Goal: Task Accomplishment & Management: Use online tool/utility

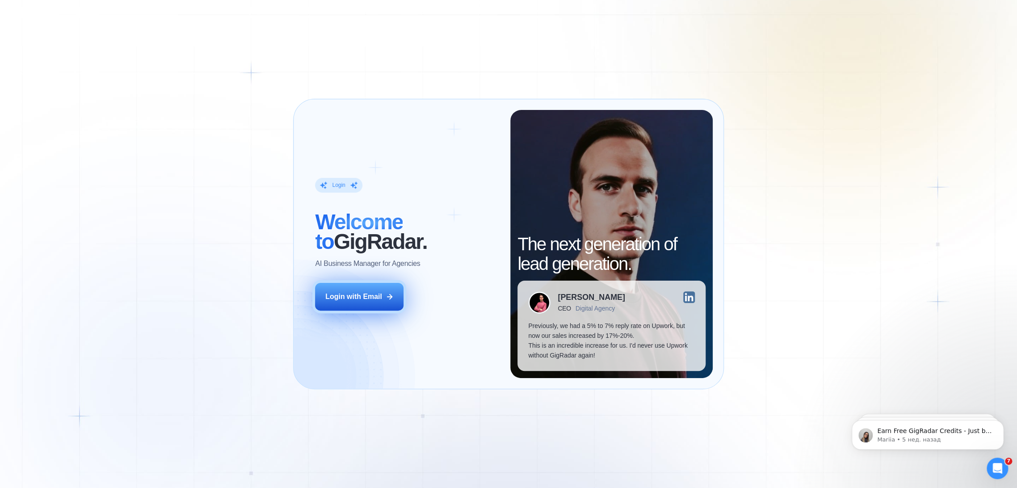
click at [390, 293] on icon at bounding box center [389, 297] width 8 height 8
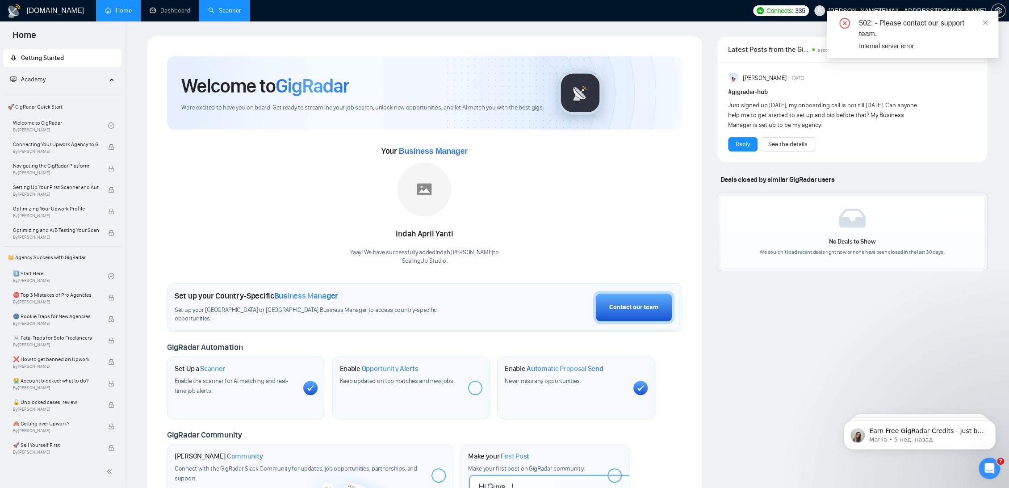
click at [219, 7] on link "Scanner" at bounding box center [224, 11] width 33 height 8
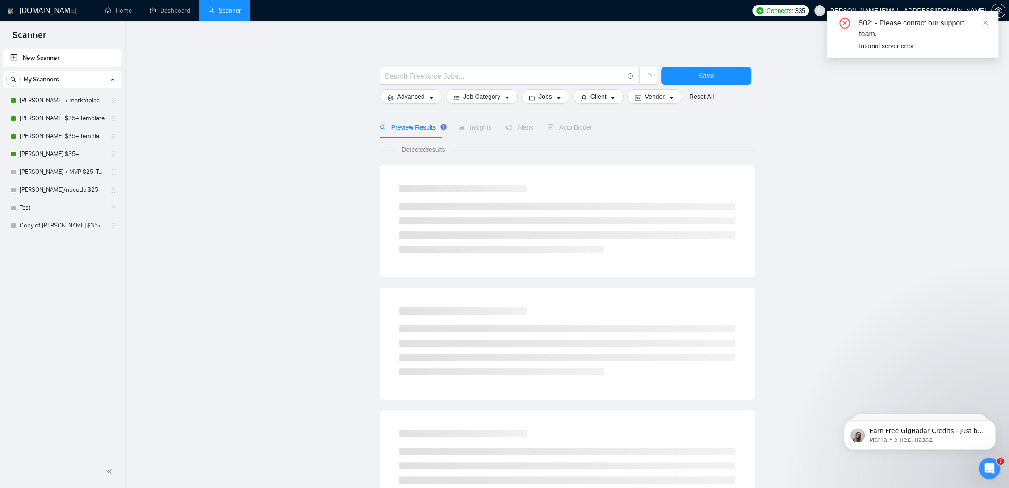
click at [989, 19] on div "502: - Please contact our support team. Internal server error" at bounding box center [913, 34] width 172 height 47
click at [988, 21] on icon "close" at bounding box center [985, 23] width 6 height 6
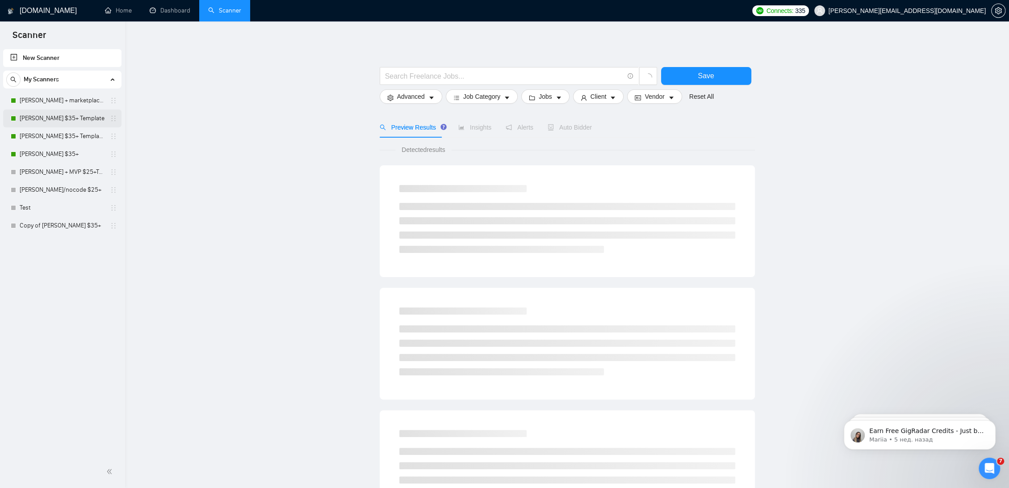
drag, startPoint x: 47, startPoint y: 100, endPoint x: 68, endPoint y: 118, distance: 28.2
click at [47, 100] on link "[PERSON_NAME] + marketplace $35+" at bounding box center [62, 101] width 85 height 18
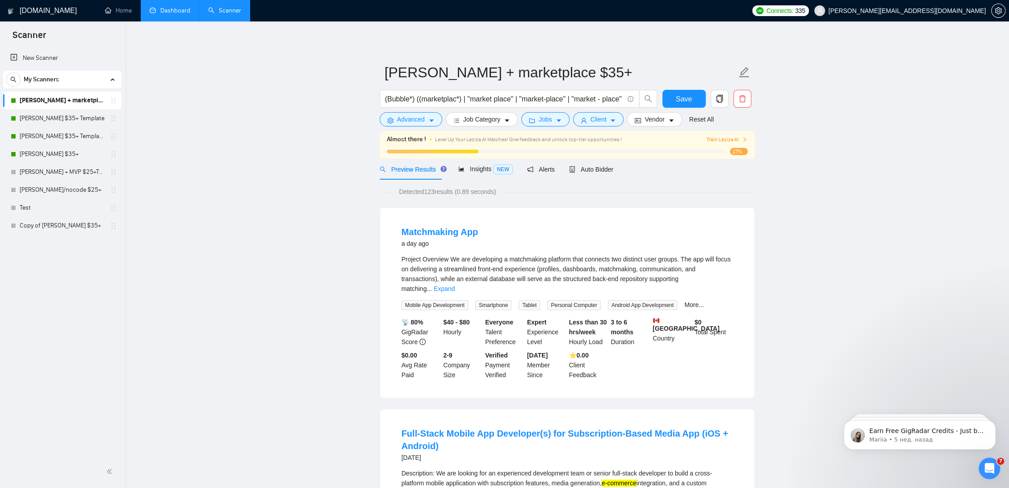
click at [179, 10] on link "Dashboard" at bounding box center [170, 11] width 41 height 8
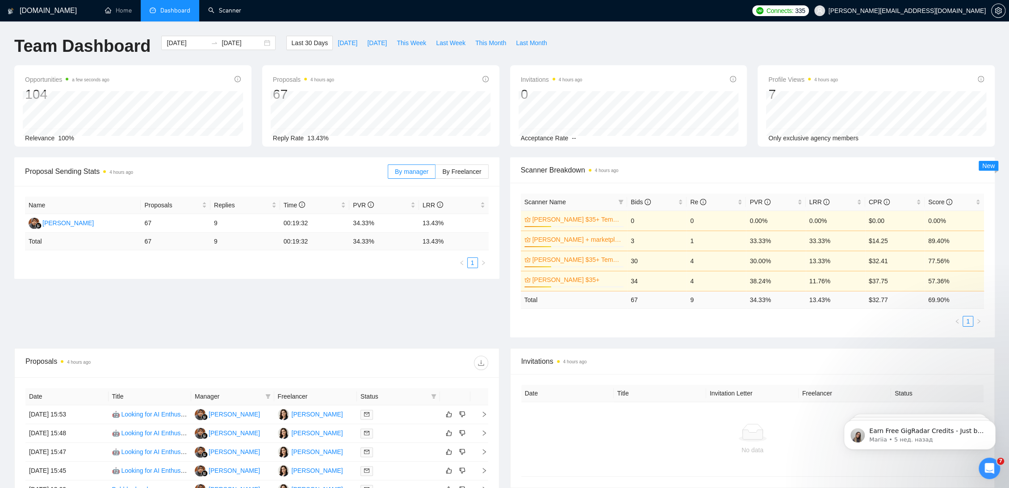
drag, startPoint x: 226, startPoint y: 12, endPoint x: 191, endPoint y: 169, distance: 161.0
click at [226, 12] on link "Scanner" at bounding box center [224, 11] width 33 height 8
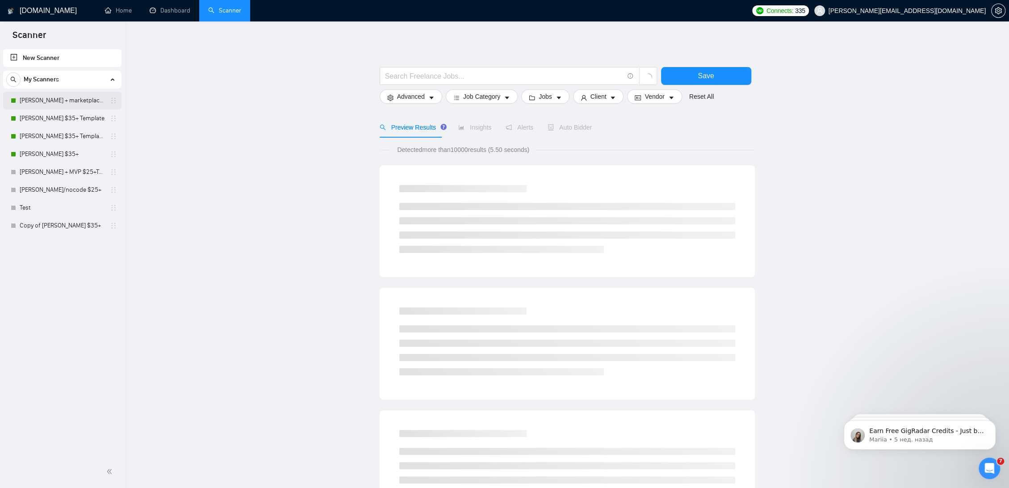
click at [41, 97] on link "[PERSON_NAME] + marketplace $35+" at bounding box center [62, 101] width 85 height 18
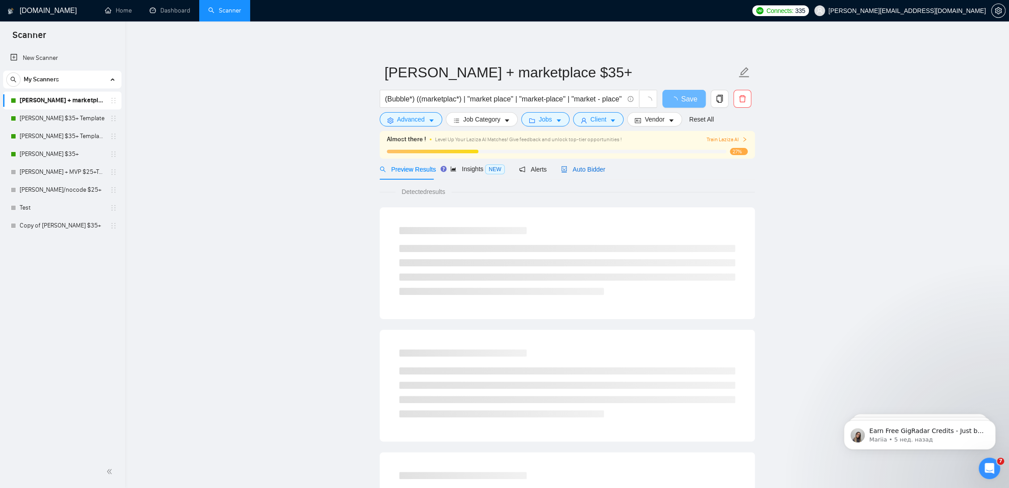
click at [586, 166] on span "Auto Bidder" at bounding box center [583, 169] width 44 height 7
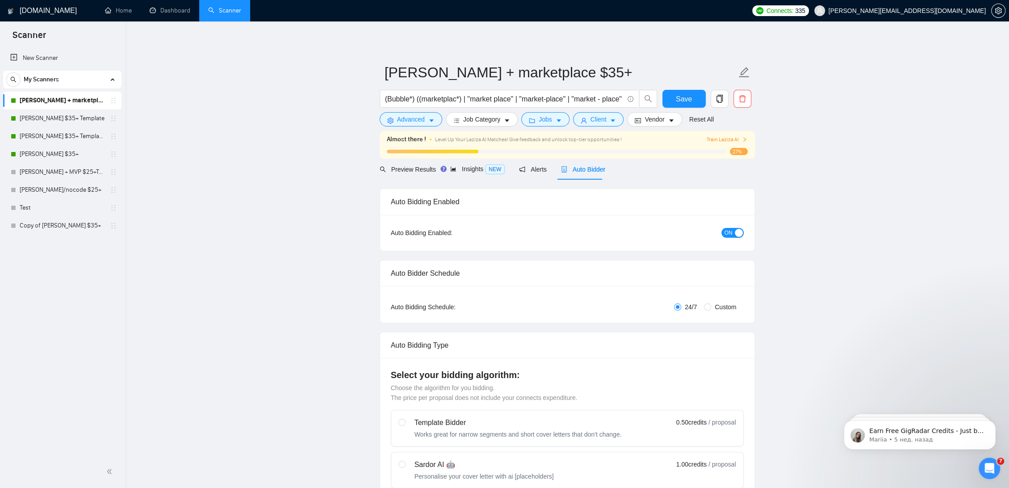
click at [735, 231] on div "button" at bounding box center [739, 233] width 8 height 8
click at [693, 105] on button "Save" at bounding box center [683, 99] width 43 height 18
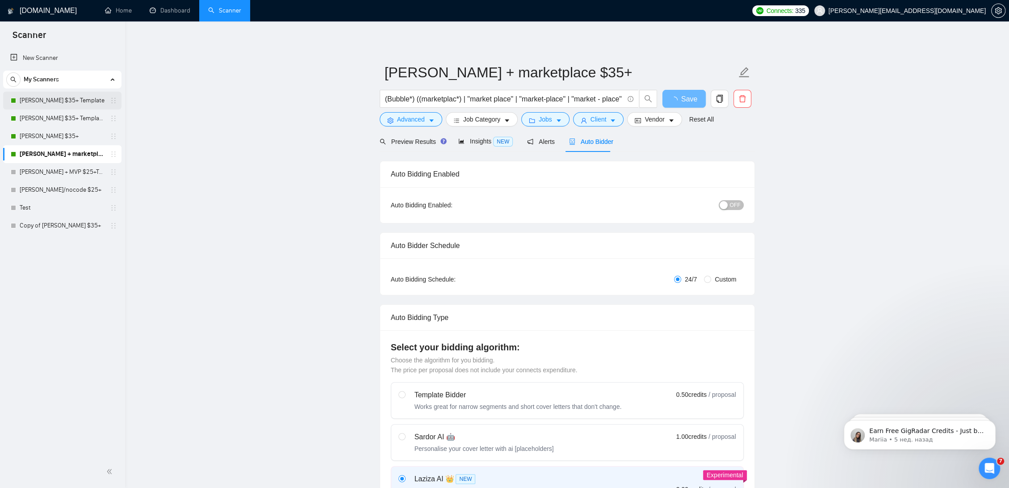
click at [68, 96] on link "[PERSON_NAME] $35+ Template" at bounding box center [62, 101] width 85 height 18
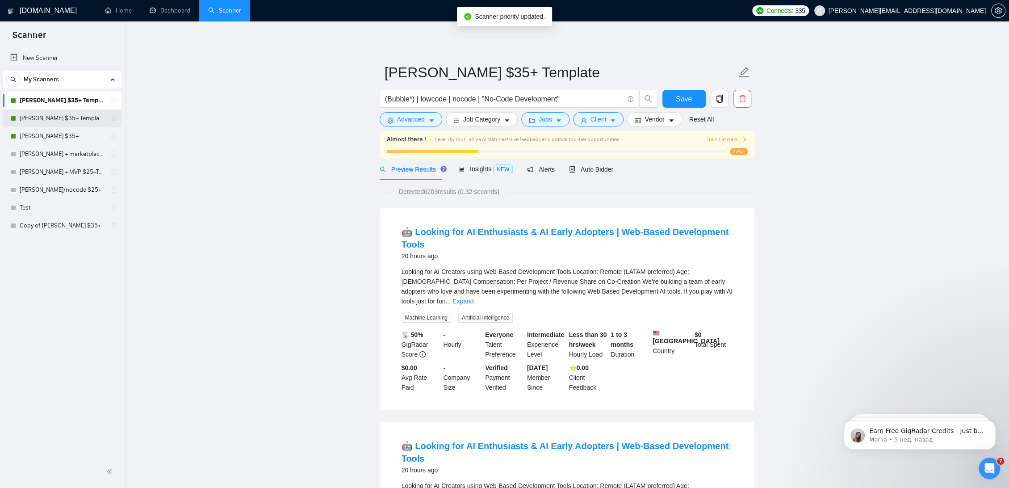
click at [82, 117] on link "[PERSON_NAME] $35+ Template [DATE]" at bounding box center [62, 118] width 85 height 18
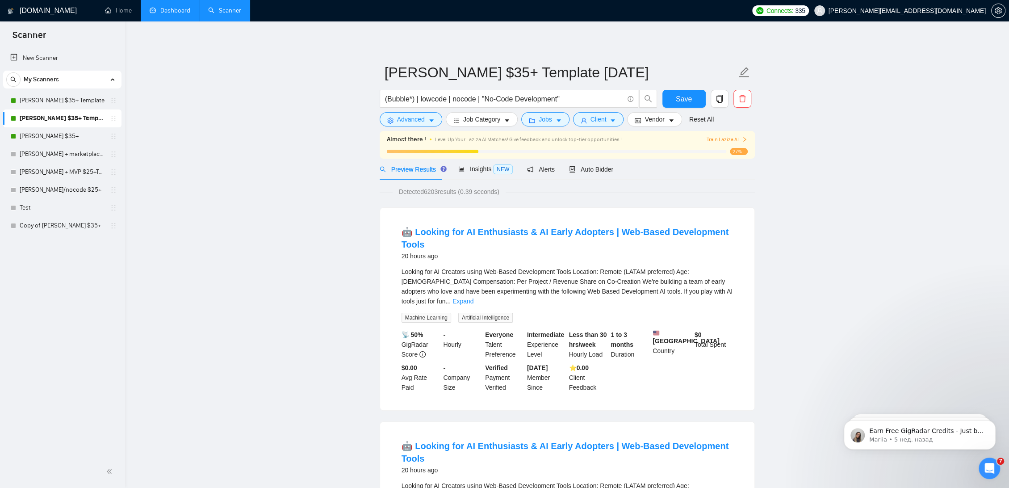
click at [169, 7] on link "Dashboard" at bounding box center [170, 11] width 41 height 8
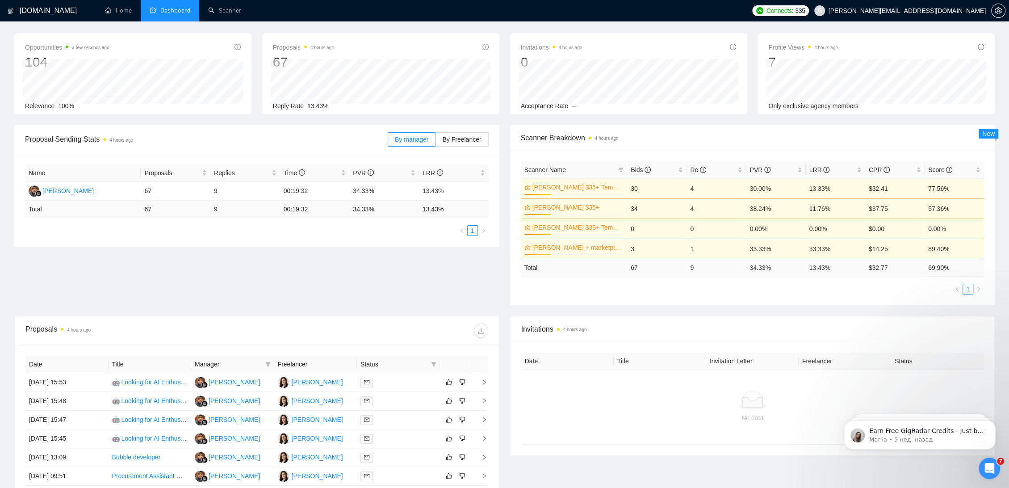
scroll to position [50, 0]
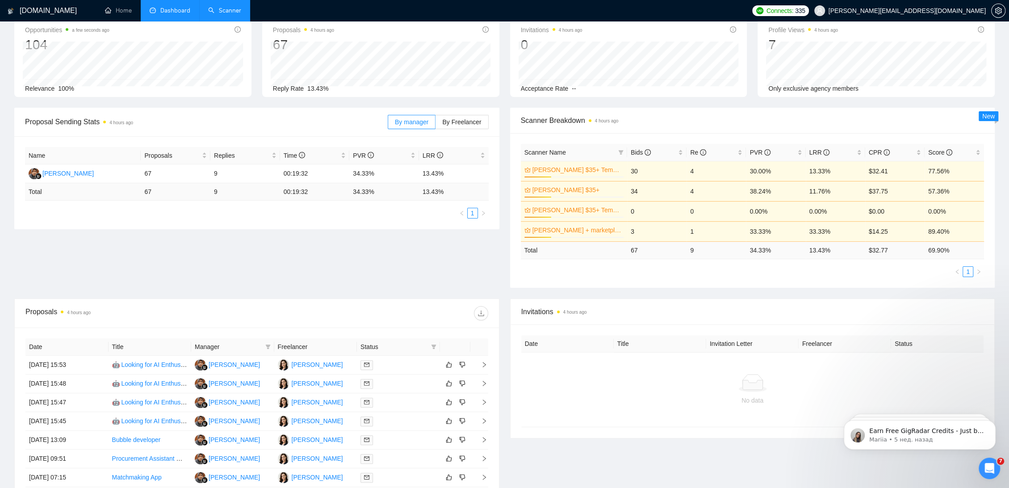
click at [228, 7] on link "Scanner" at bounding box center [224, 11] width 33 height 8
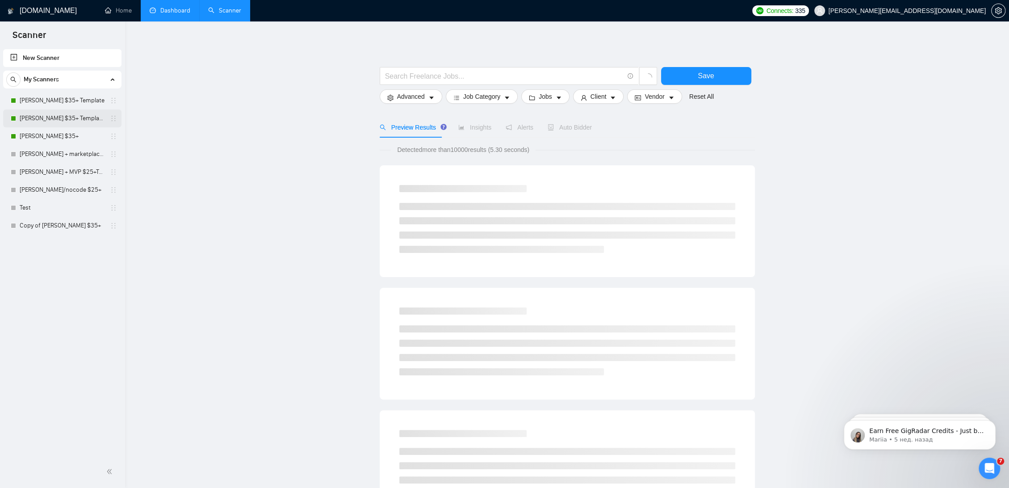
click at [72, 118] on link "[PERSON_NAME] $35+ Template [DATE]" at bounding box center [62, 118] width 85 height 18
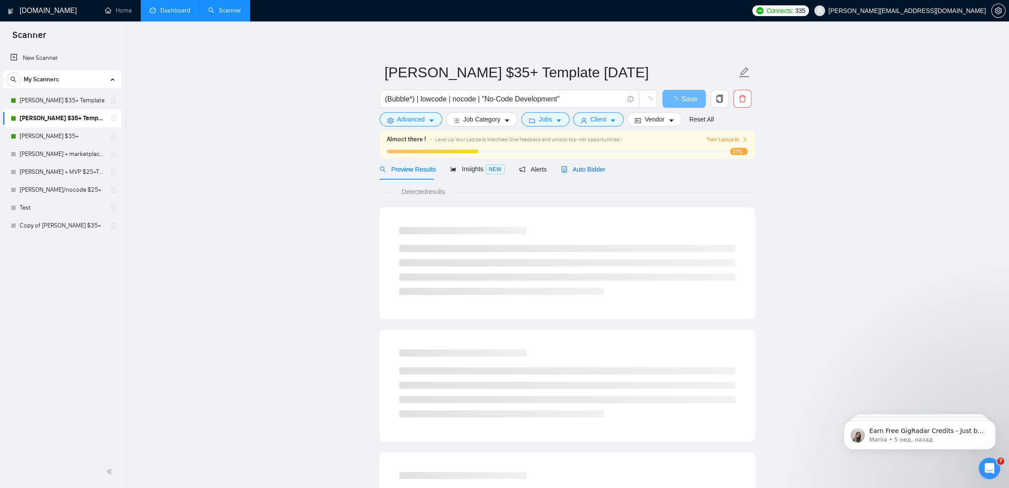
click at [593, 167] on span "Auto Bidder" at bounding box center [583, 169] width 44 height 7
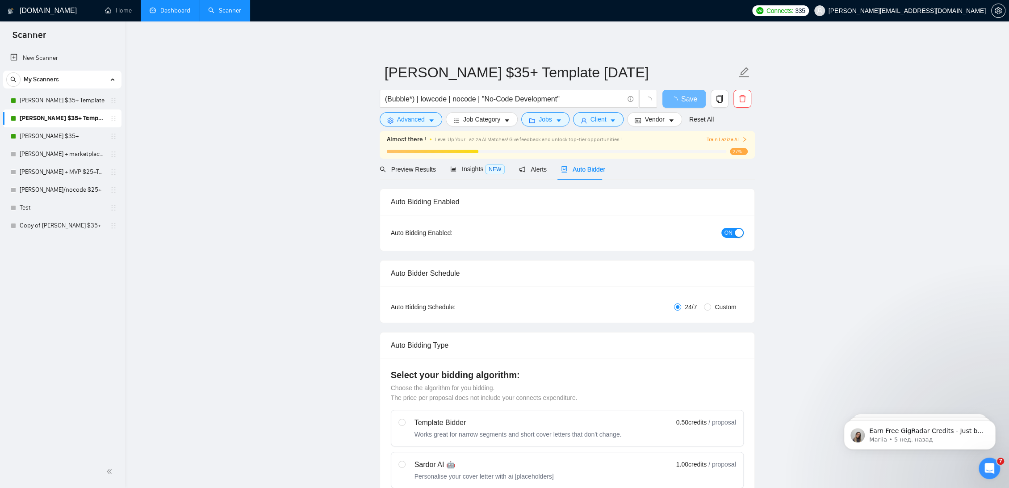
radio input "false"
radio input "true"
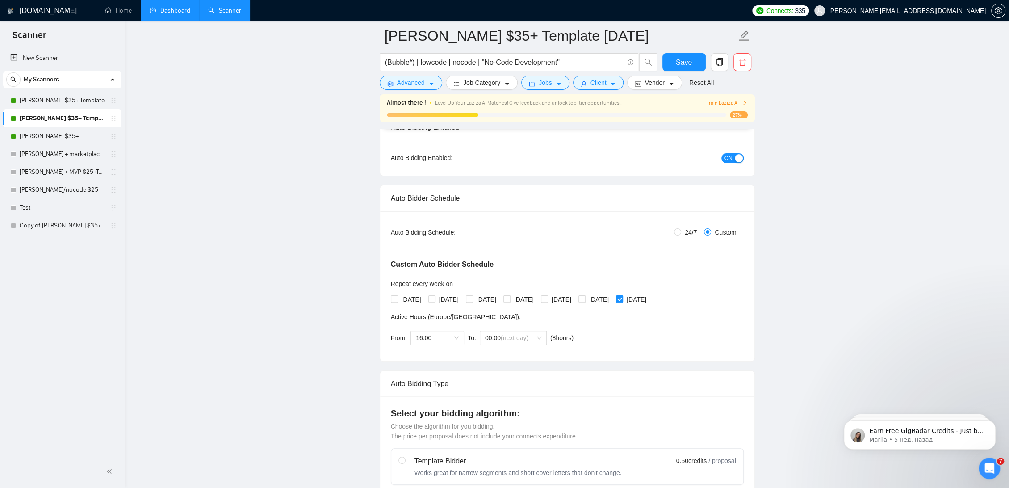
scroll to position [99, 0]
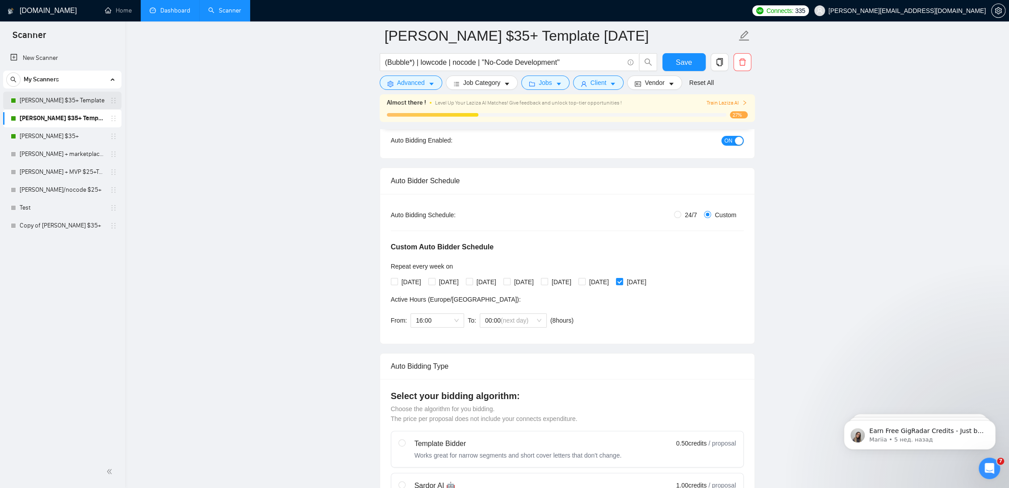
click at [58, 95] on link "[PERSON_NAME] $35+ Template" at bounding box center [62, 101] width 85 height 18
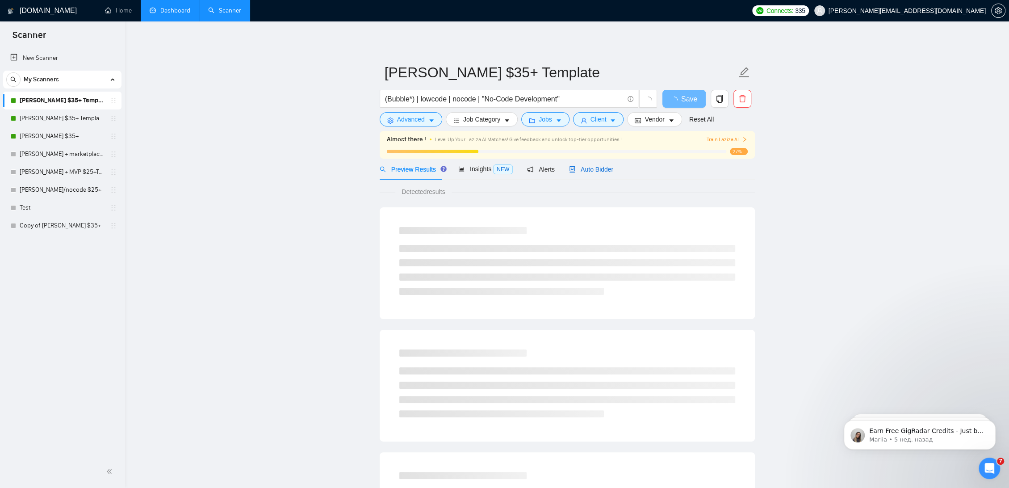
click at [596, 167] on span "Auto Bidder" at bounding box center [591, 169] width 44 height 7
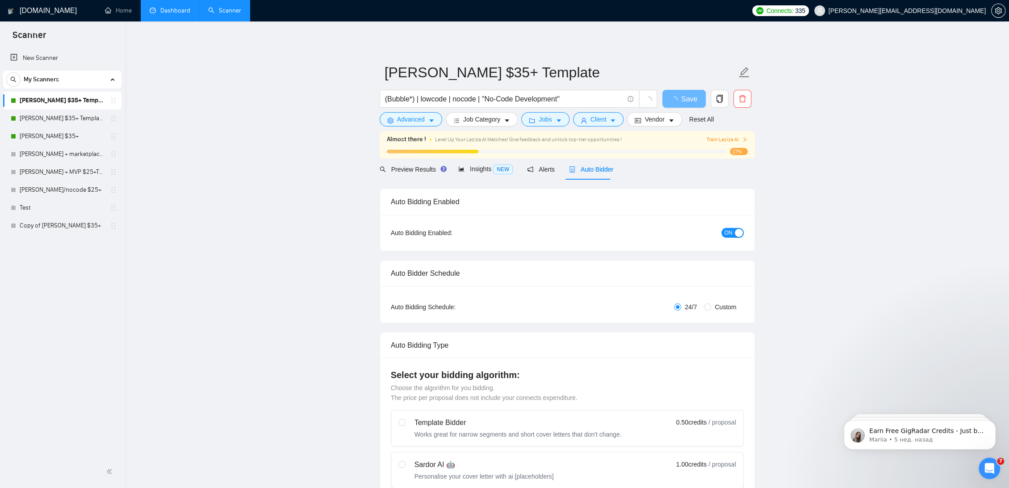
radio input "false"
radio input "true"
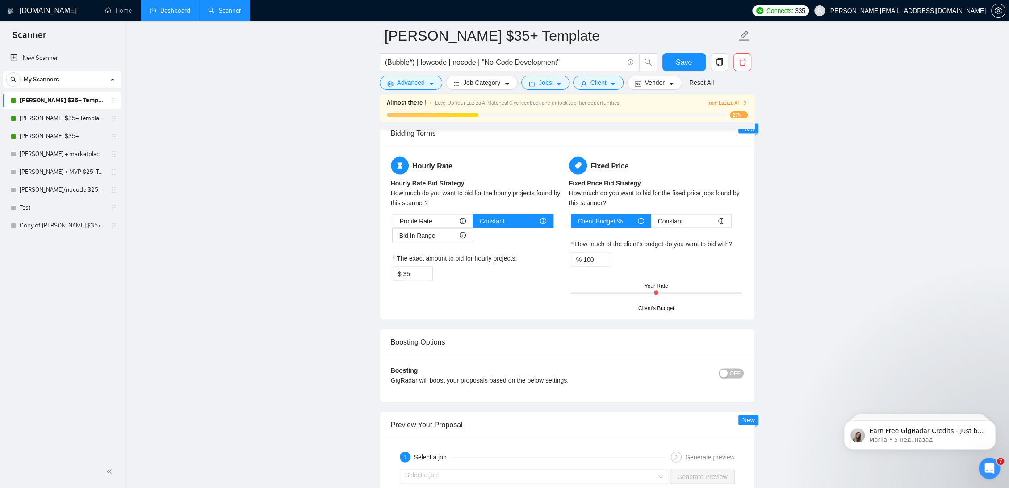
scroll to position [1489, 0]
drag, startPoint x: 415, startPoint y: 271, endPoint x: 362, endPoint y: 272, distance: 52.3
type input "45"
click at [690, 65] on span "Save" at bounding box center [684, 62] width 16 height 11
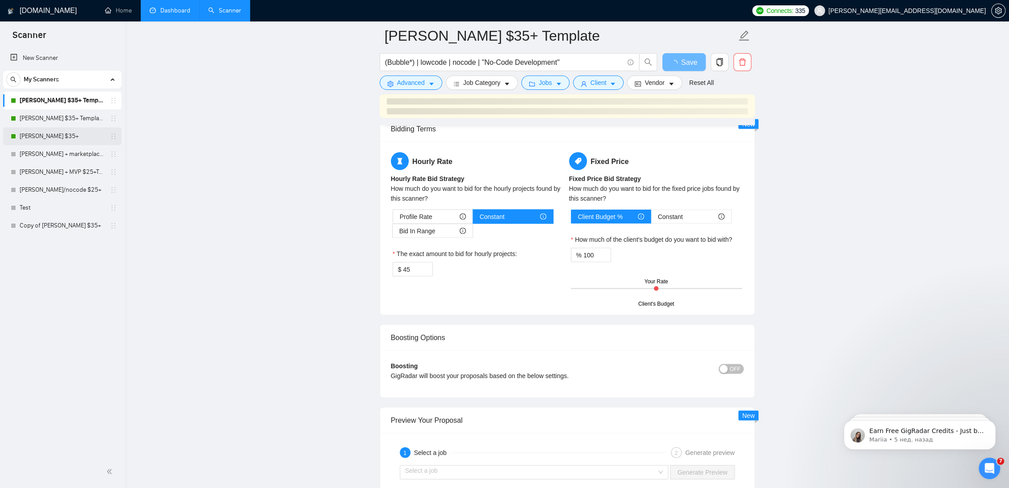
click at [59, 137] on link "[PERSON_NAME] $35+" at bounding box center [62, 136] width 85 height 18
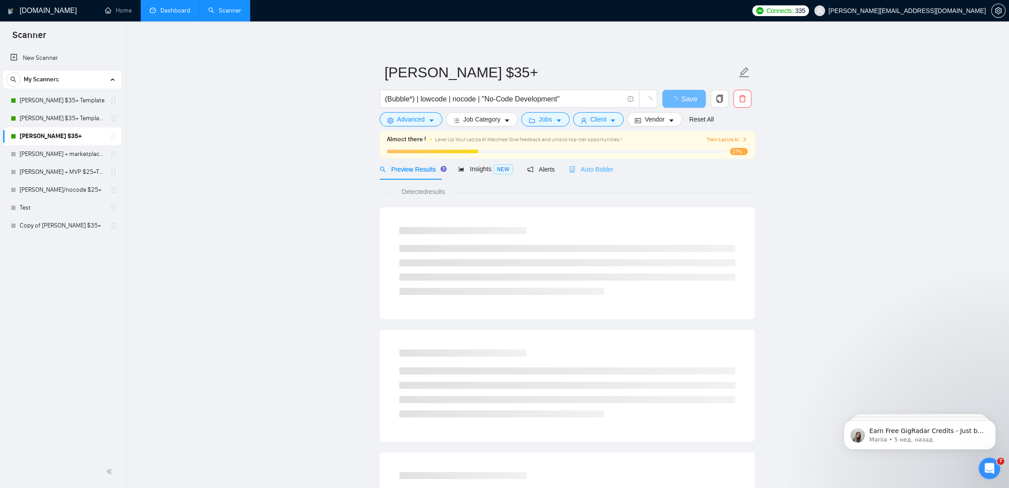
click at [600, 161] on div "Auto Bidder" at bounding box center [591, 169] width 44 height 21
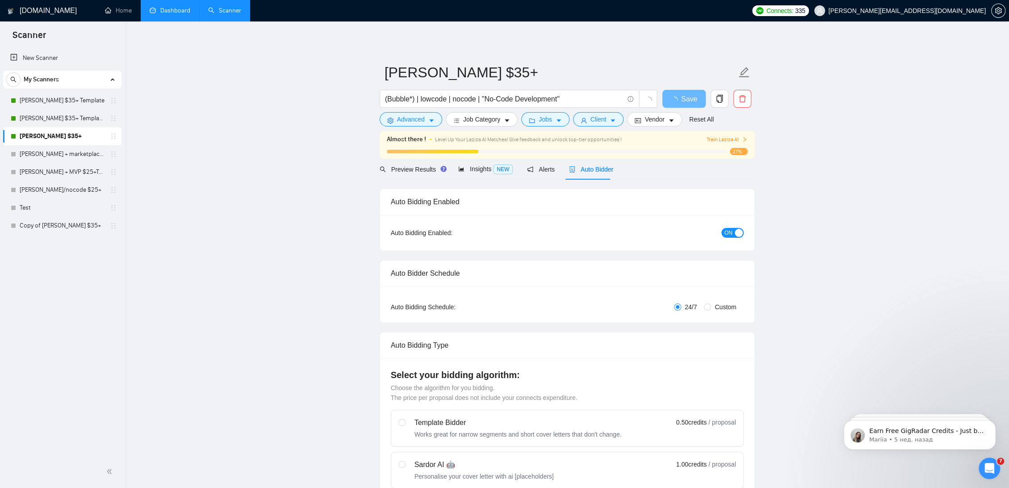
click at [600, 166] on span "Auto Bidder" at bounding box center [591, 169] width 44 height 7
radio input "false"
radio input "true"
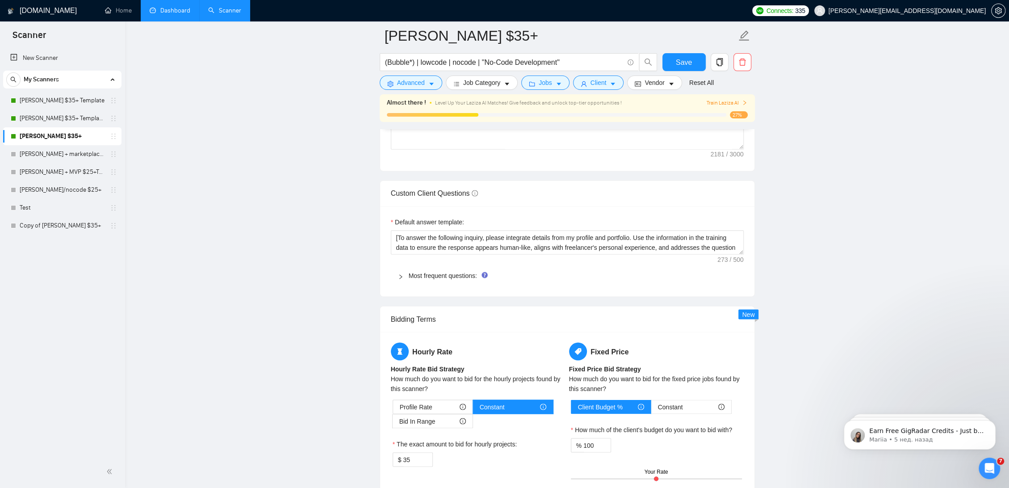
scroll to position [1390, 0]
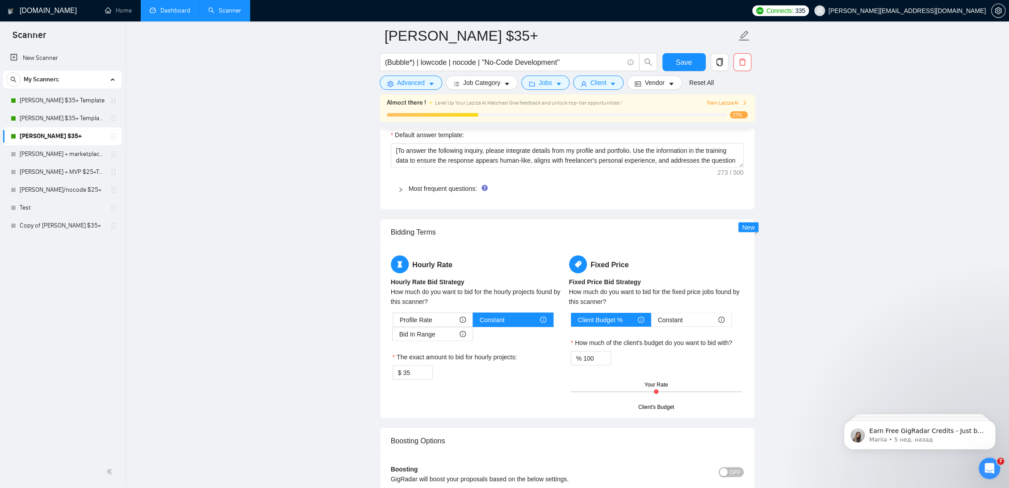
drag, startPoint x: 419, startPoint y: 372, endPoint x: 356, endPoint y: 370, distance: 62.1
type input "45"
click at [684, 61] on div "Reset all filters" at bounding box center [698, 66] width 48 height 15
click at [676, 51] on form "[PERSON_NAME] $35+ (Bubble*) | lowcode | nocode | "No-Code Development" Save Ad…" at bounding box center [567, 57] width 375 height 73
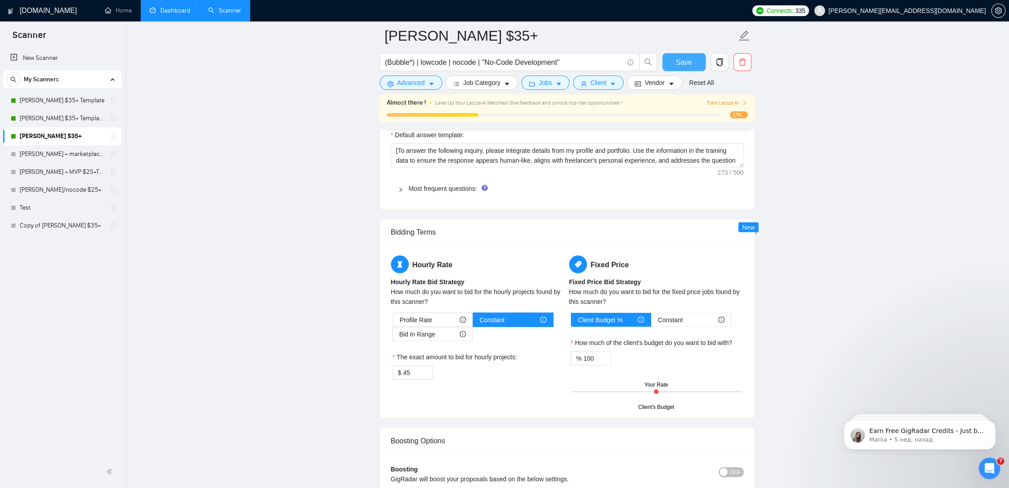
click at [682, 60] on span "Save" at bounding box center [684, 62] width 16 height 11
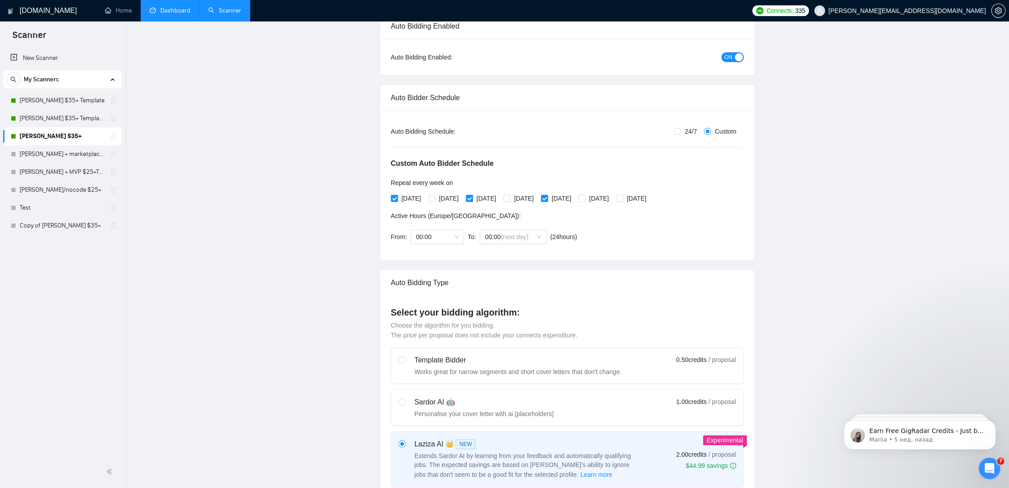
scroll to position [0, 0]
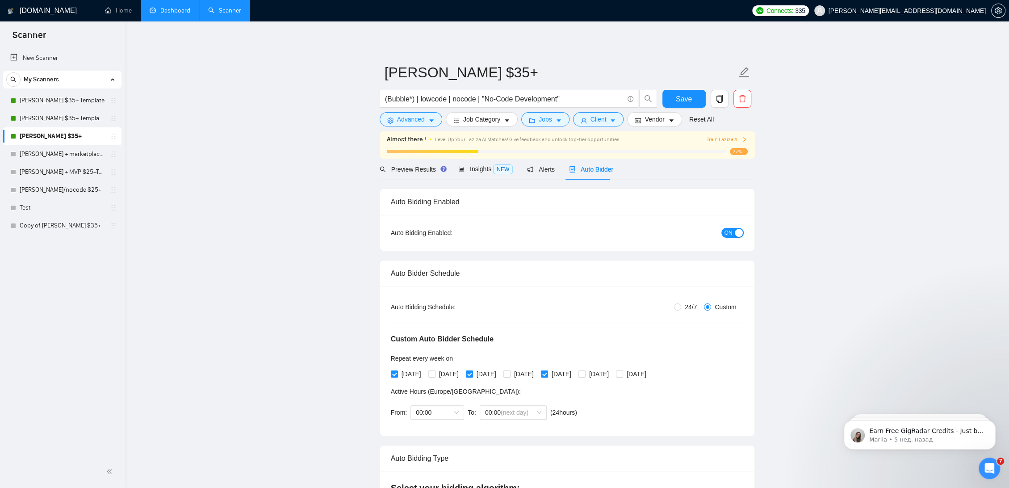
click at [592, 171] on span "Auto Bidder" at bounding box center [591, 169] width 44 height 7
click at [542, 119] on span "Jobs" at bounding box center [545, 119] width 13 height 10
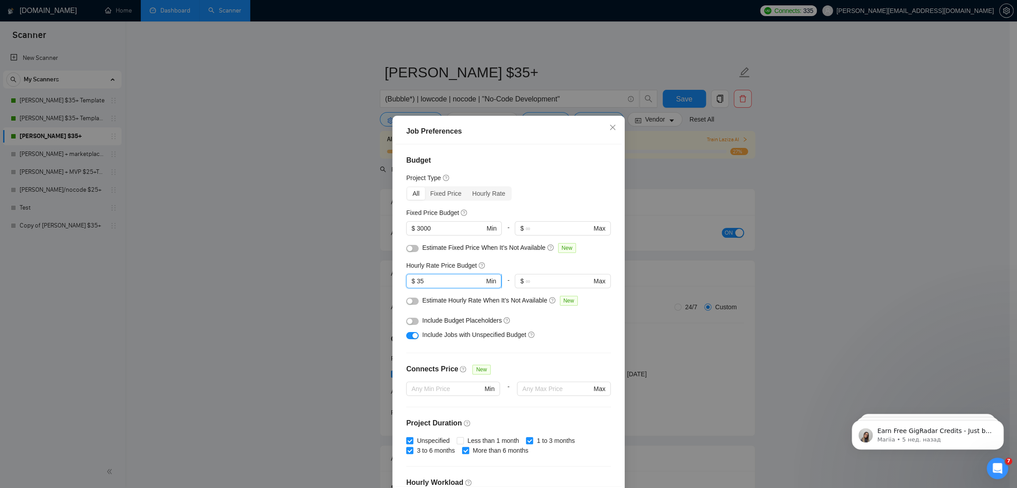
drag, startPoint x: 419, startPoint y: 284, endPoint x: 411, endPoint y: 284, distance: 8.0
click at [411, 284] on span "$ 35 Min" at bounding box center [453, 281] width 95 height 14
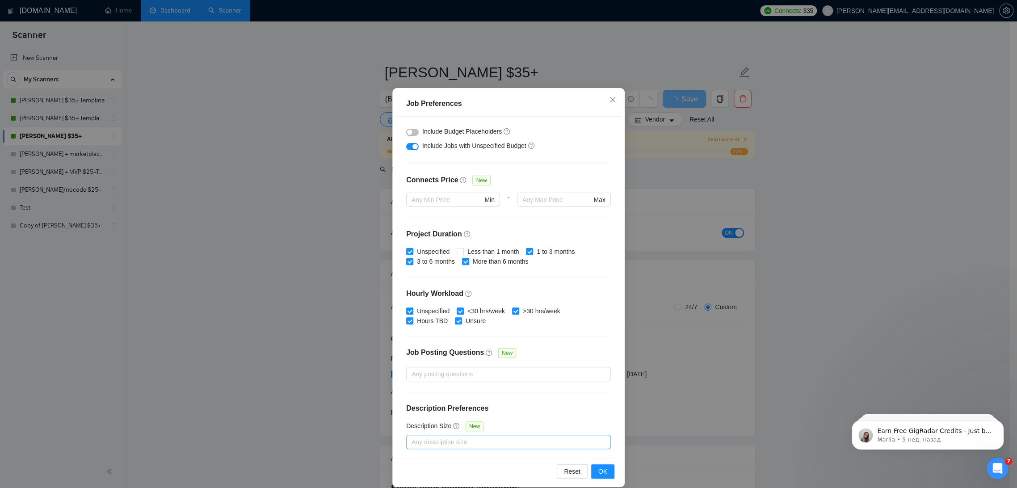
scroll to position [37, 0]
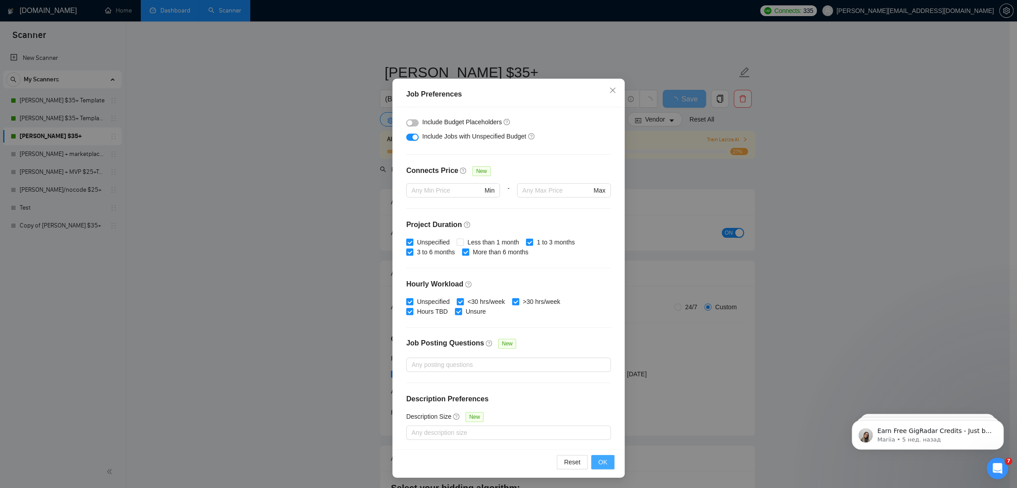
type input "40"
click at [592, 457] on button "OK" at bounding box center [602, 462] width 23 height 14
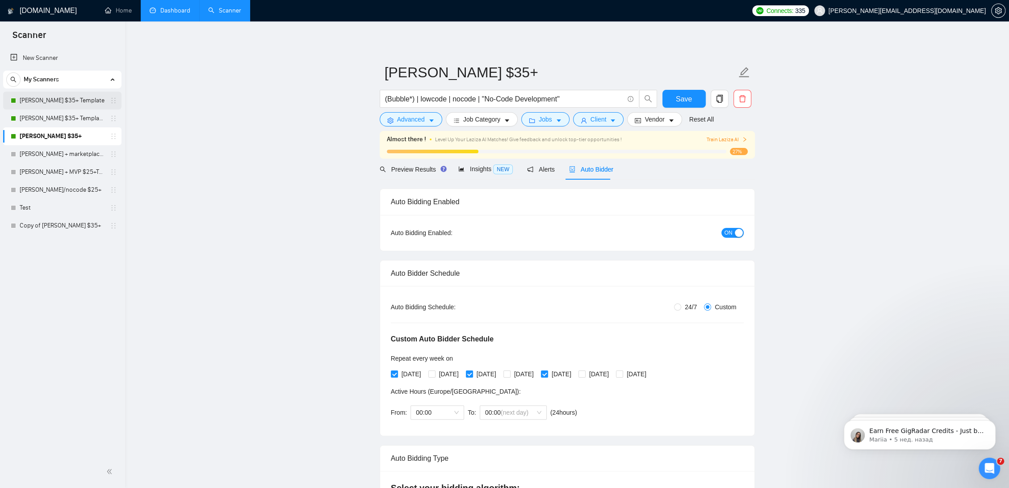
click at [64, 101] on link "[PERSON_NAME] $35+ Template" at bounding box center [62, 101] width 85 height 18
click at [695, 99] on button "Save" at bounding box center [683, 99] width 43 height 18
click at [58, 101] on link "[PERSON_NAME] $35+ Template" at bounding box center [62, 101] width 85 height 18
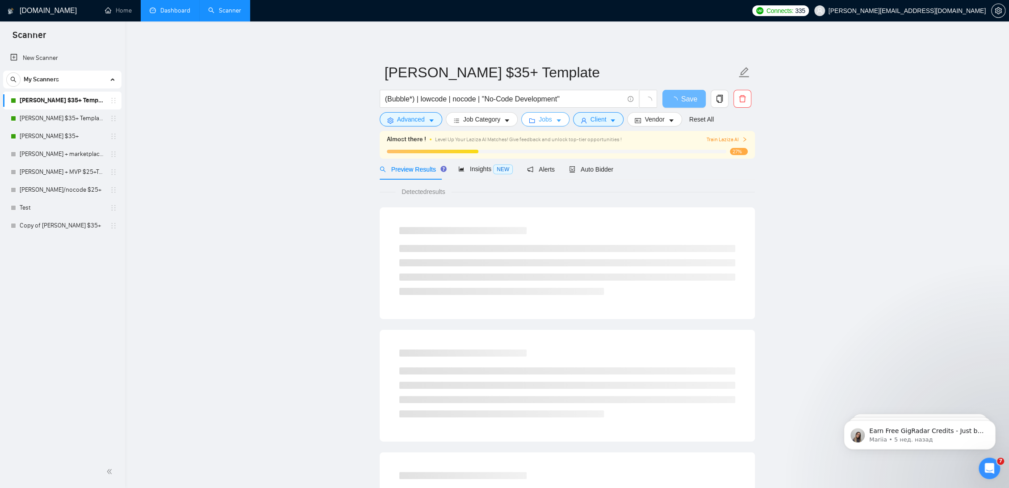
click at [547, 123] on span "Jobs" at bounding box center [545, 119] width 13 height 10
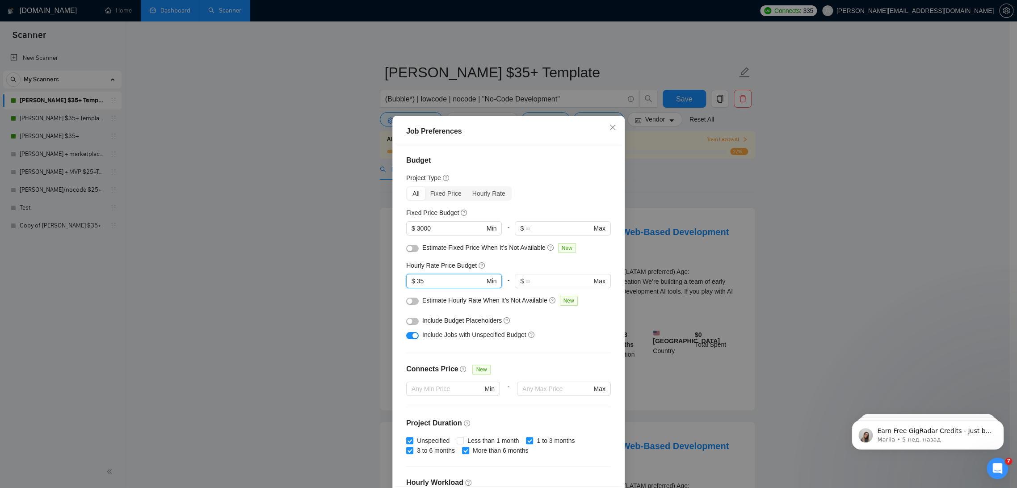
drag, startPoint x: 429, startPoint y: 281, endPoint x: 348, endPoint y: 279, distance: 81.8
click at [348, 280] on div "Job Preferences Budget Project Type All Fixed Price Hourly Rate Fixed Price Bud…" at bounding box center [508, 244] width 1017 height 488
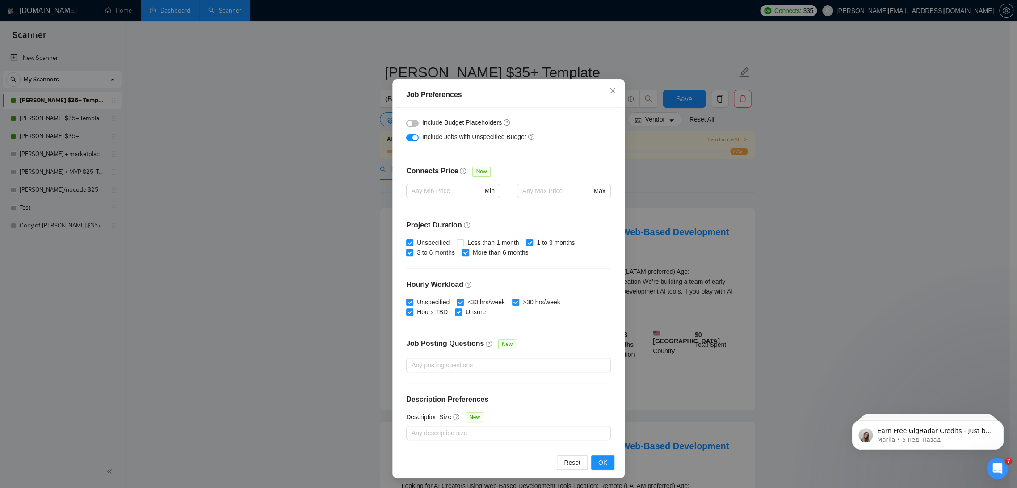
scroll to position [37, 0]
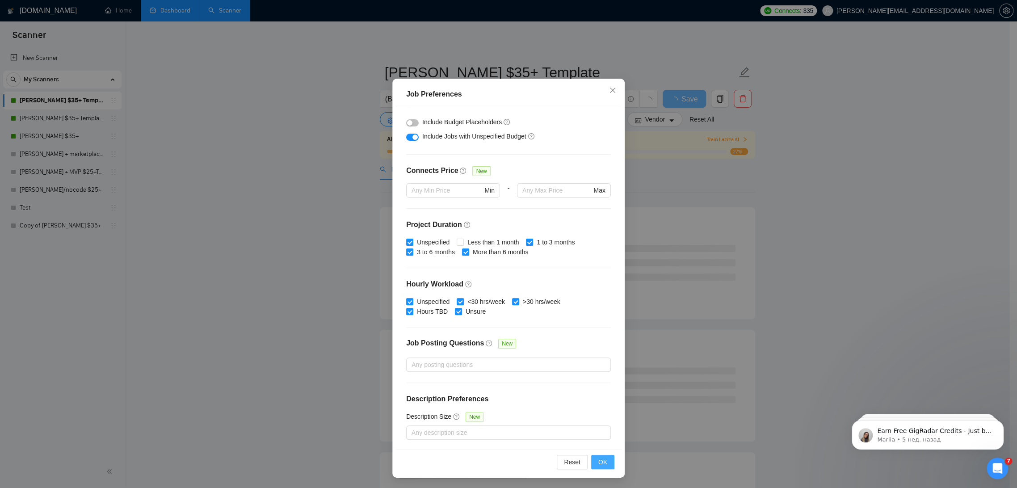
type input "40"
click at [598, 459] on span "OK" at bounding box center [602, 462] width 9 height 10
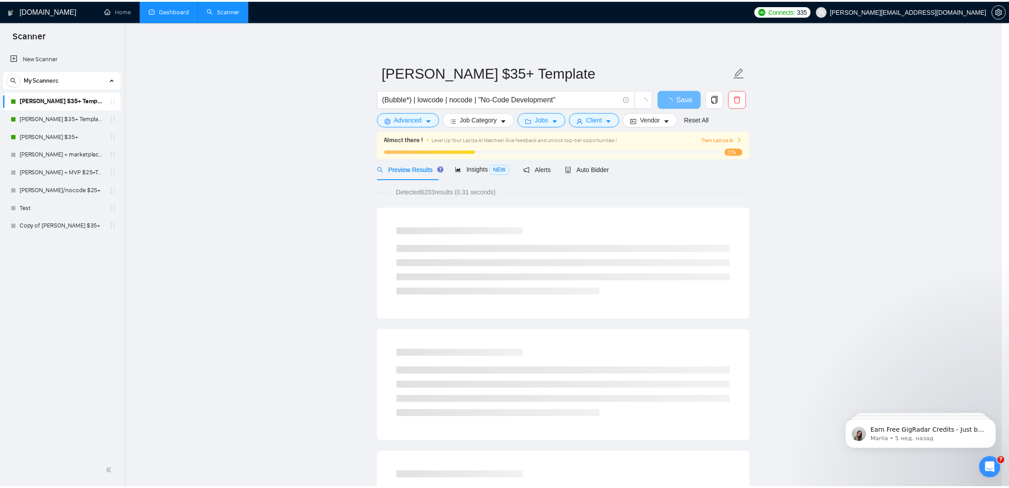
scroll to position [0, 0]
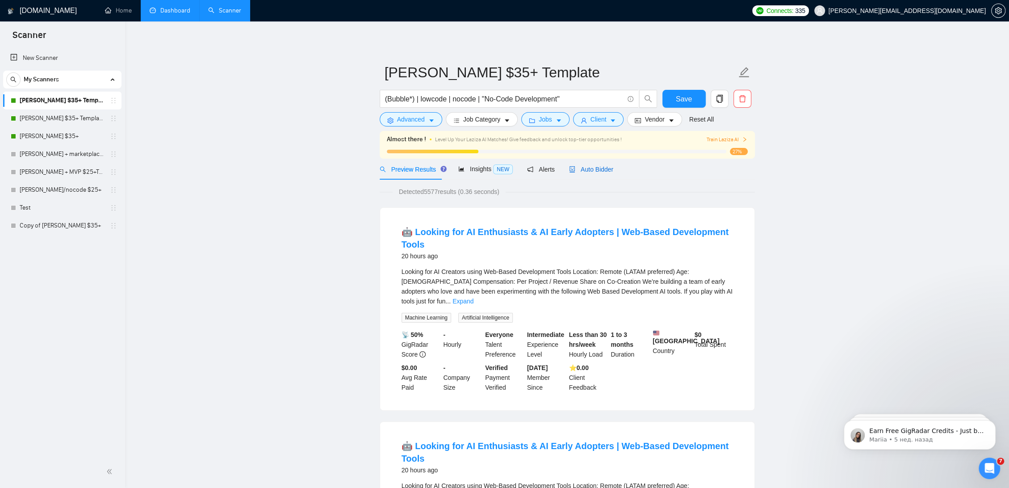
click at [602, 167] on span "Auto Bidder" at bounding box center [591, 169] width 44 height 7
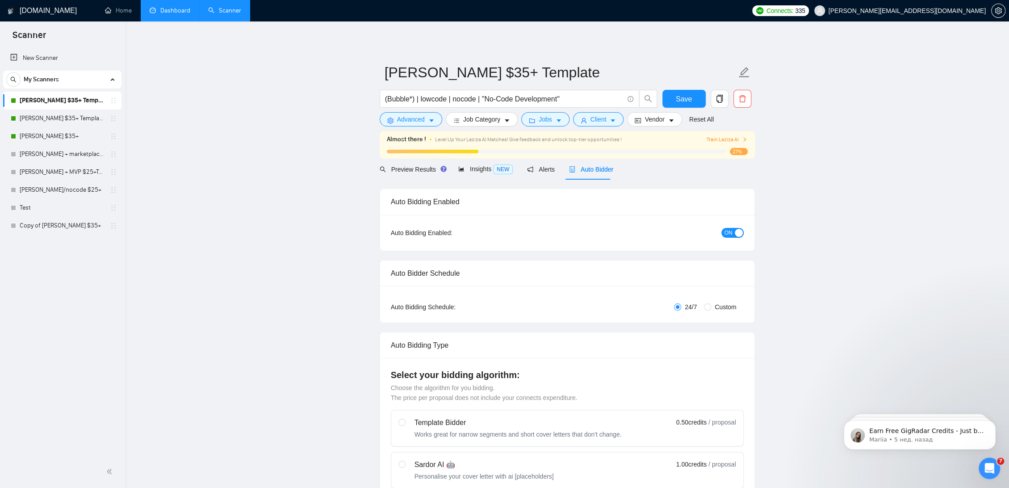
radio input "false"
radio input "true"
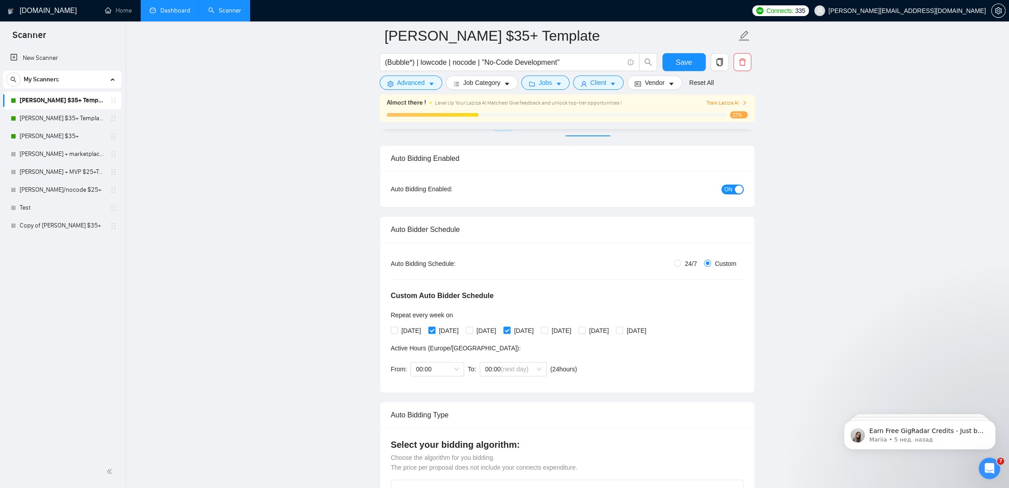
scroll to position [50, 0]
click at [694, 68] on button "Save" at bounding box center [683, 62] width 43 height 18
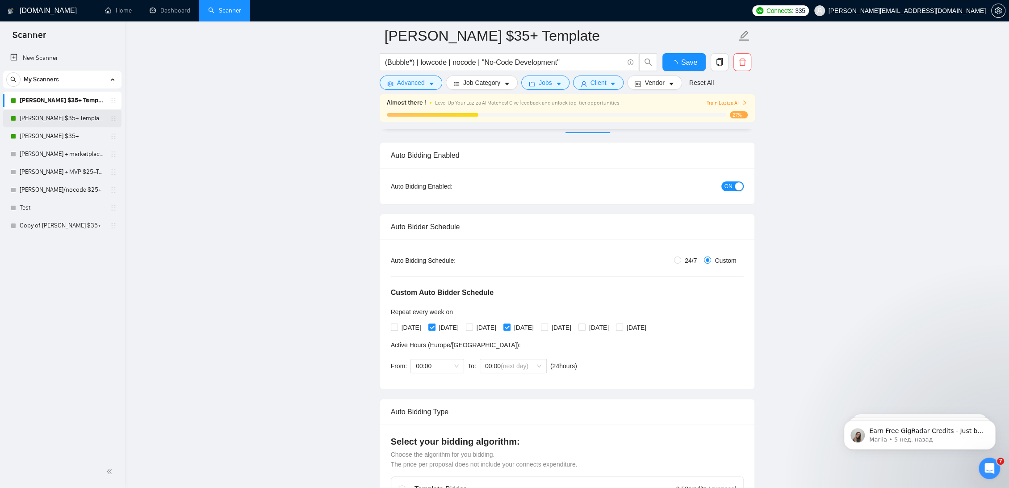
click at [68, 116] on link "[PERSON_NAME] $35+ Template [DATE]" at bounding box center [62, 118] width 85 height 18
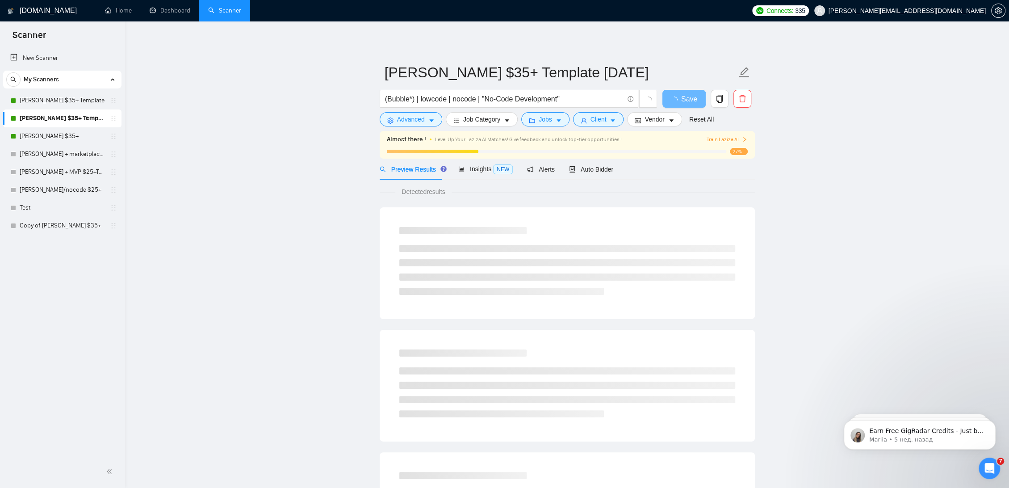
click at [259, 122] on main "[PERSON_NAME] $35+ Template [DATE] (Bubble*) | lowcode | nocode | "No-Code Deve…" at bounding box center [566, 422] width 855 height 773
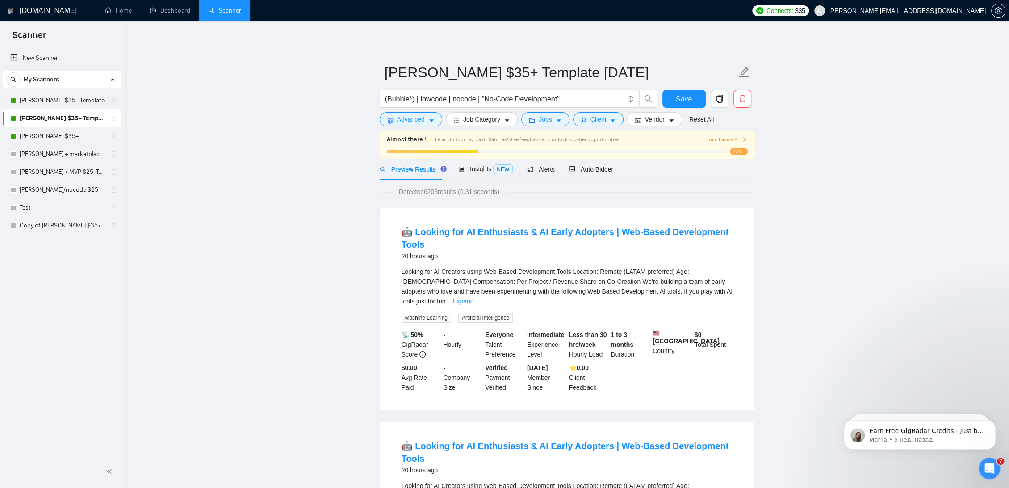
drag, startPoint x: 63, startPoint y: 103, endPoint x: 214, endPoint y: 149, distance: 157.0
click at [64, 103] on link "[PERSON_NAME] $35+ Template" at bounding box center [62, 101] width 85 height 18
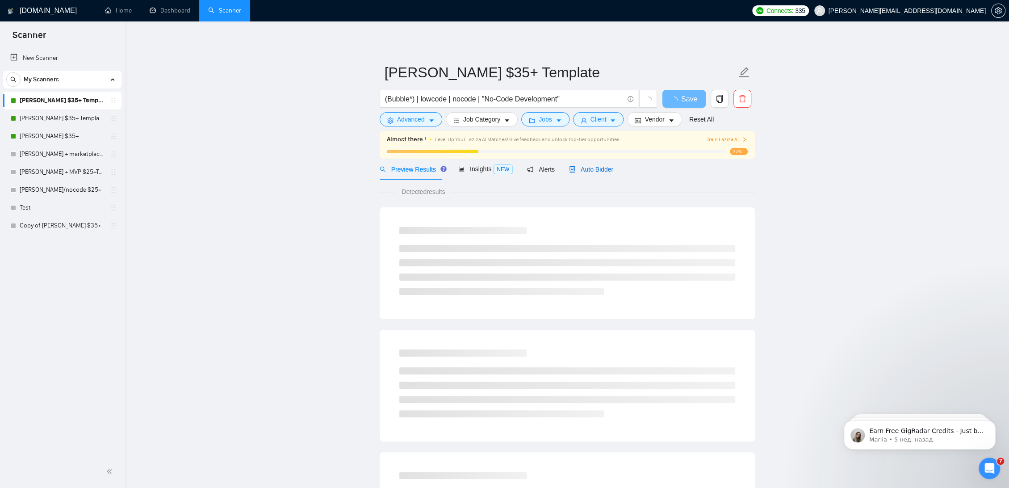
click at [586, 168] on span "Auto Bidder" at bounding box center [591, 169] width 44 height 7
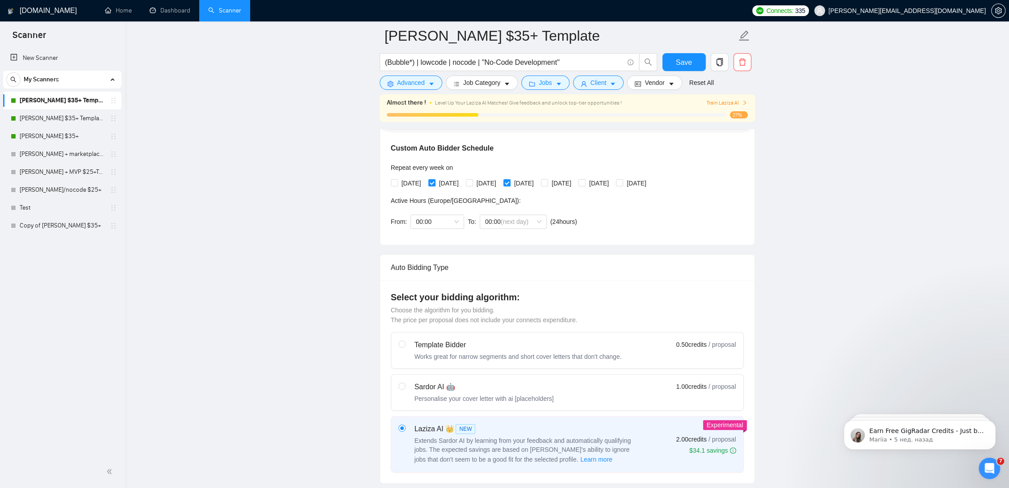
scroll to position [198, 0]
click at [67, 135] on link "[PERSON_NAME] $35+" at bounding box center [62, 136] width 85 height 18
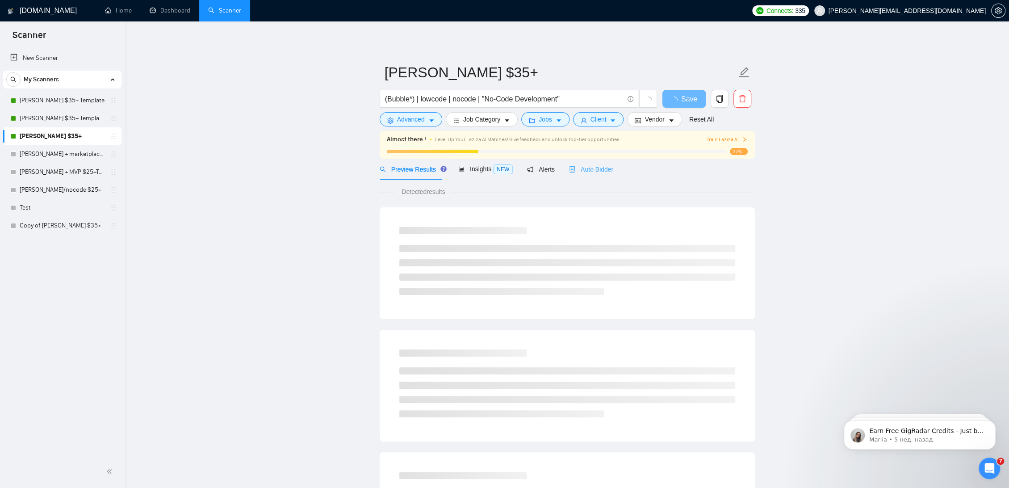
click at [589, 160] on div "Auto Bidder" at bounding box center [591, 169] width 44 height 21
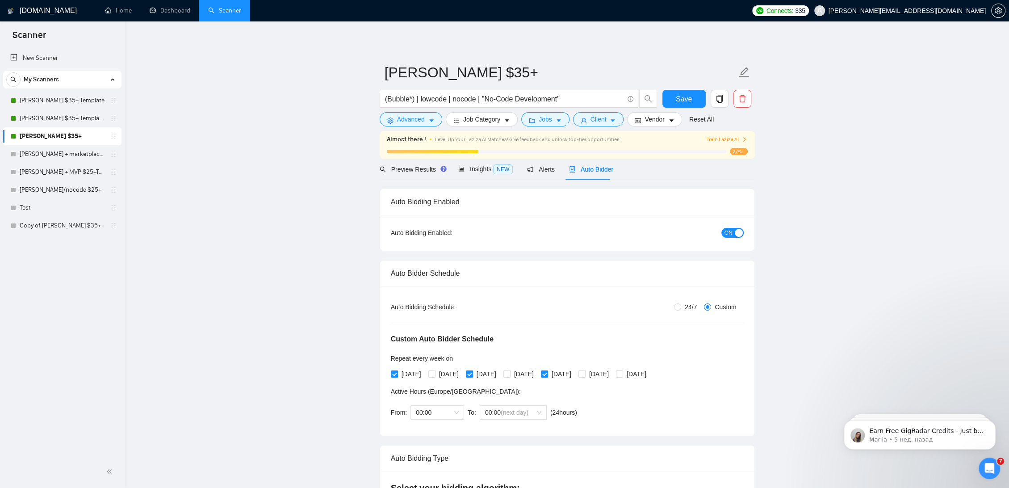
radio input "false"
radio input "true"
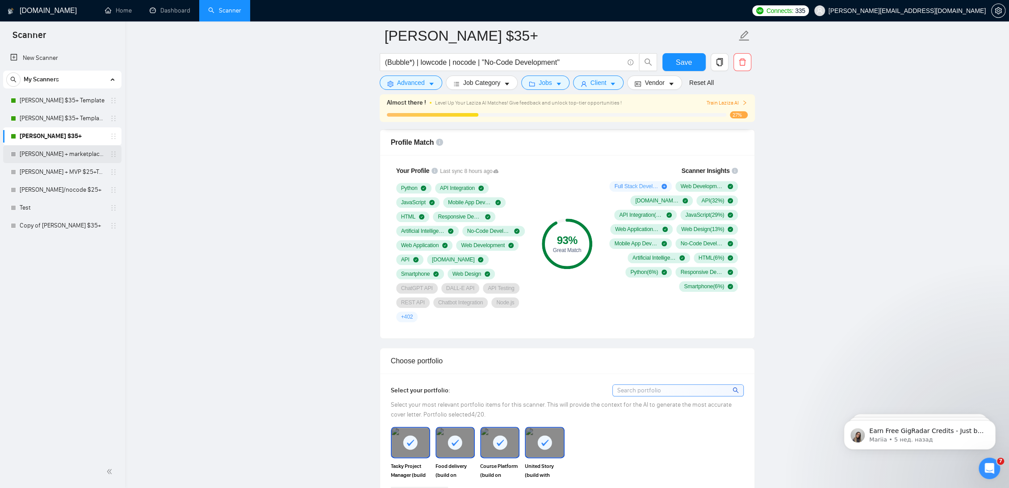
scroll to position [447, 0]
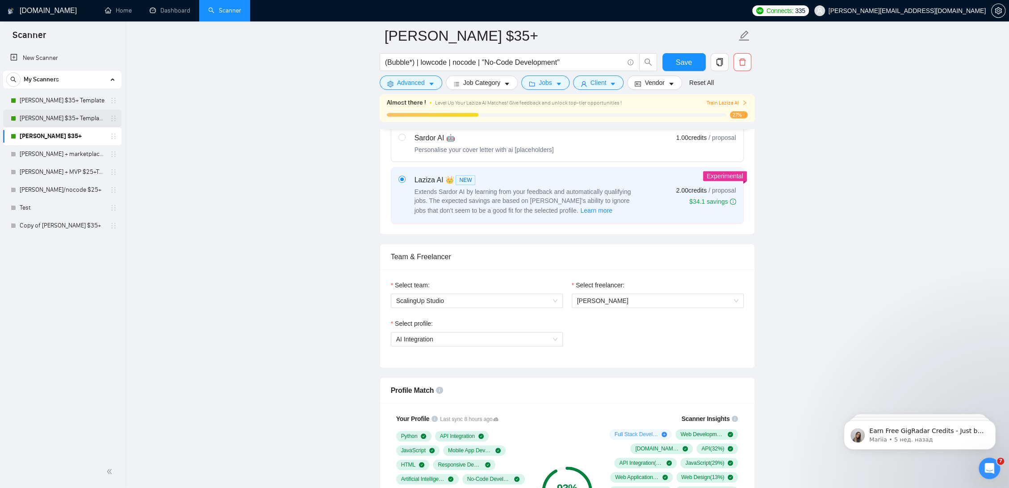
click at [80, 117] on link "[PERSON_NAME] $35+ Template [DATE]" at bounding box center [62, 118] width 85 height 18
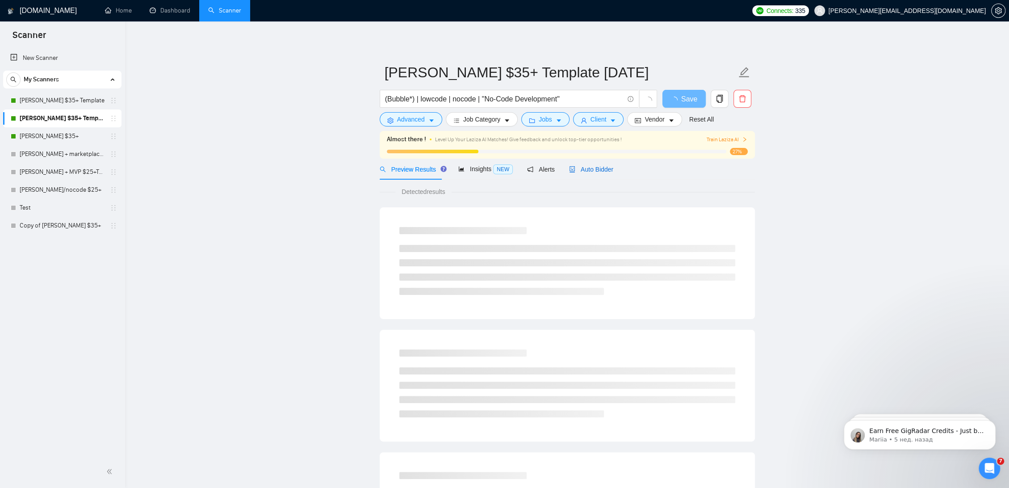
click at [599, 167] on span "Auto Bidder" at bounding box center [591, 169] width 44 height 7
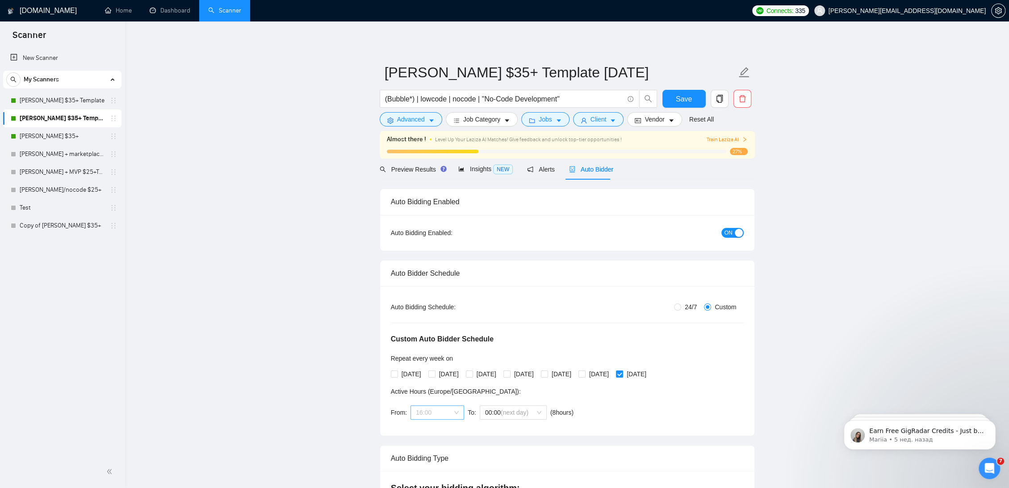
click at [455, 410] on span "16:00" at bounding box center [437, 412] width 43 height 13
click at [430, 428] on div "00:00" at bounding box center [436, 429] width 43 height 10
click at [659, 386] on div "Custom Auto Bidder Schedule Repeat every week [DATE] [DATE] [DATE] [DATE] [DATE…" at bounding box center [567, 368] width 353 height 113
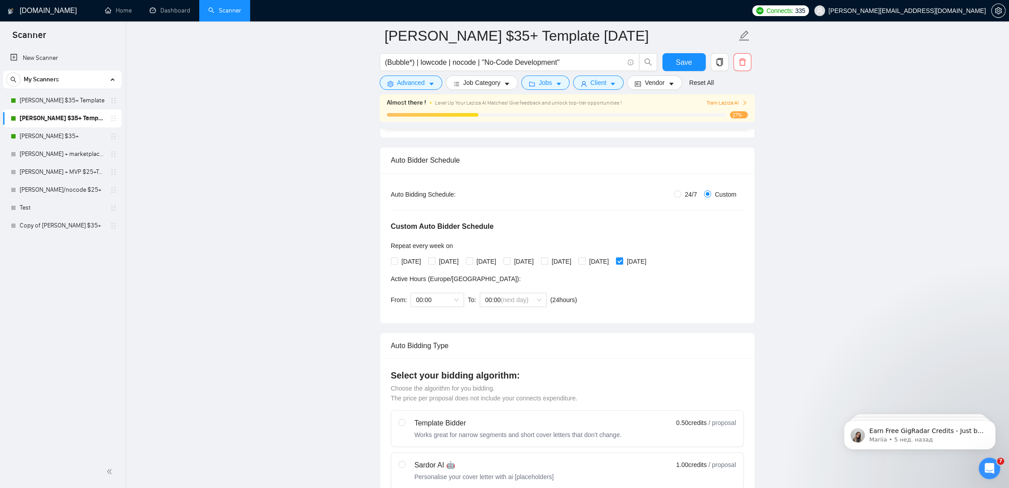
scroll to position [149, 0]
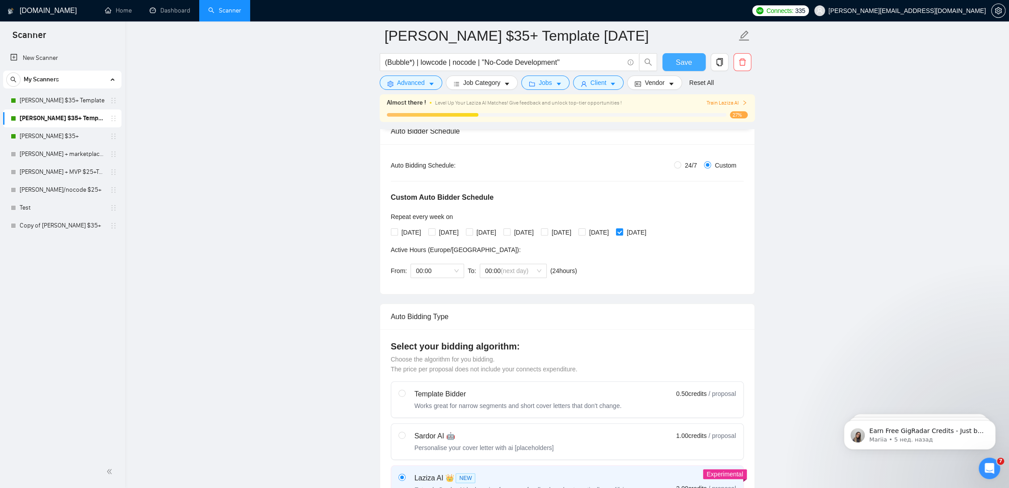
drag, startPoint x: 686, startPoint y: 59, endPoint x: 537, endPoint y: 293, distance: 277.1
click at [686, 59] on span "Save" at bounding box center [684, 62] width 16 height 11
